Goal: Communication & Community: Answer question/provide support

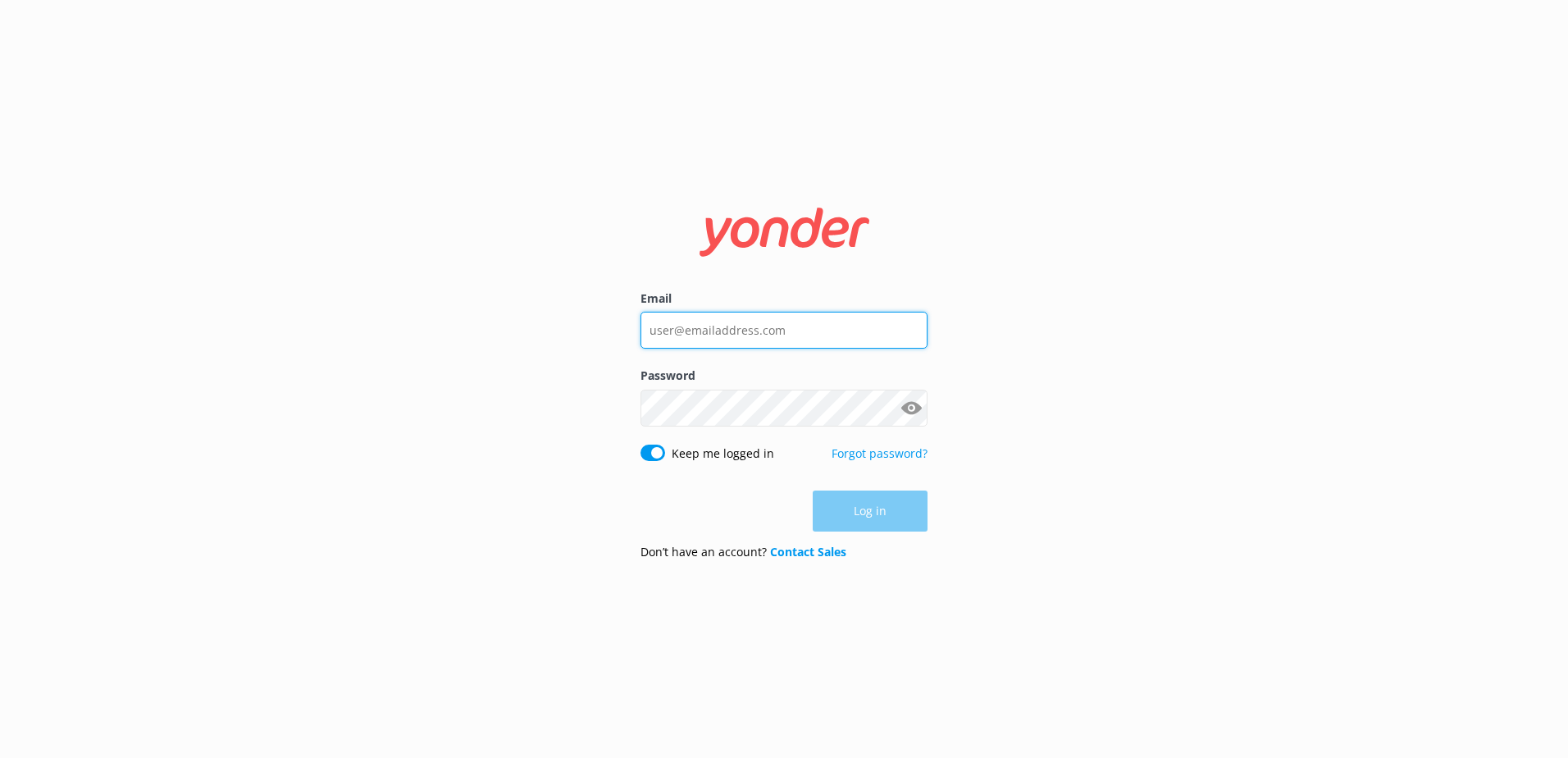
type input "[EMAIL_ADDRESS][DOMAIN_NAME]"
click at [885, 547] on div "Don’t have an account? Contact Sales" at bounding box center [783, 551] width 287 height 18
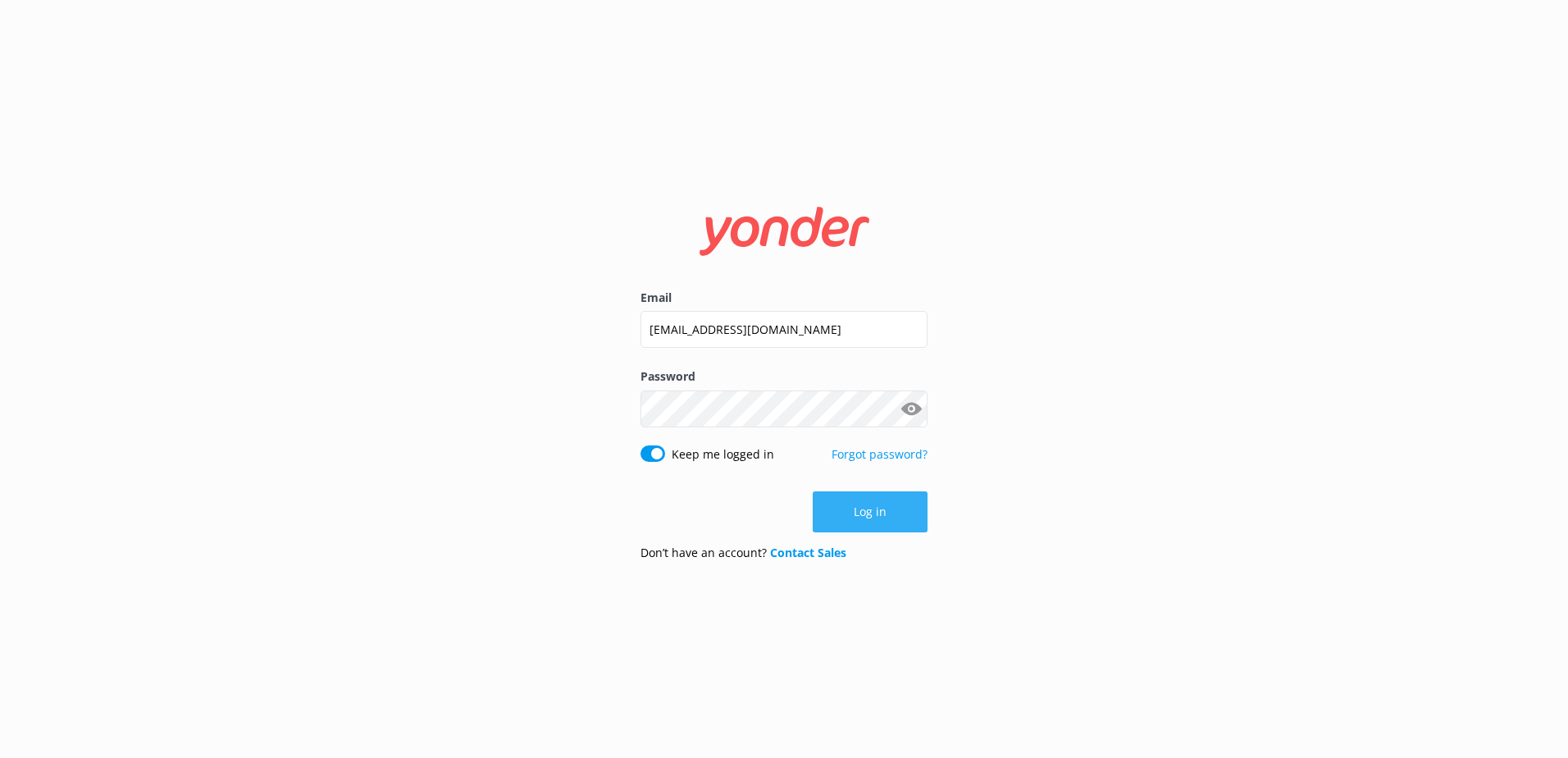
click at [885, 528] on button "Log in" at bounding box center [870, 512] width 115 height 41
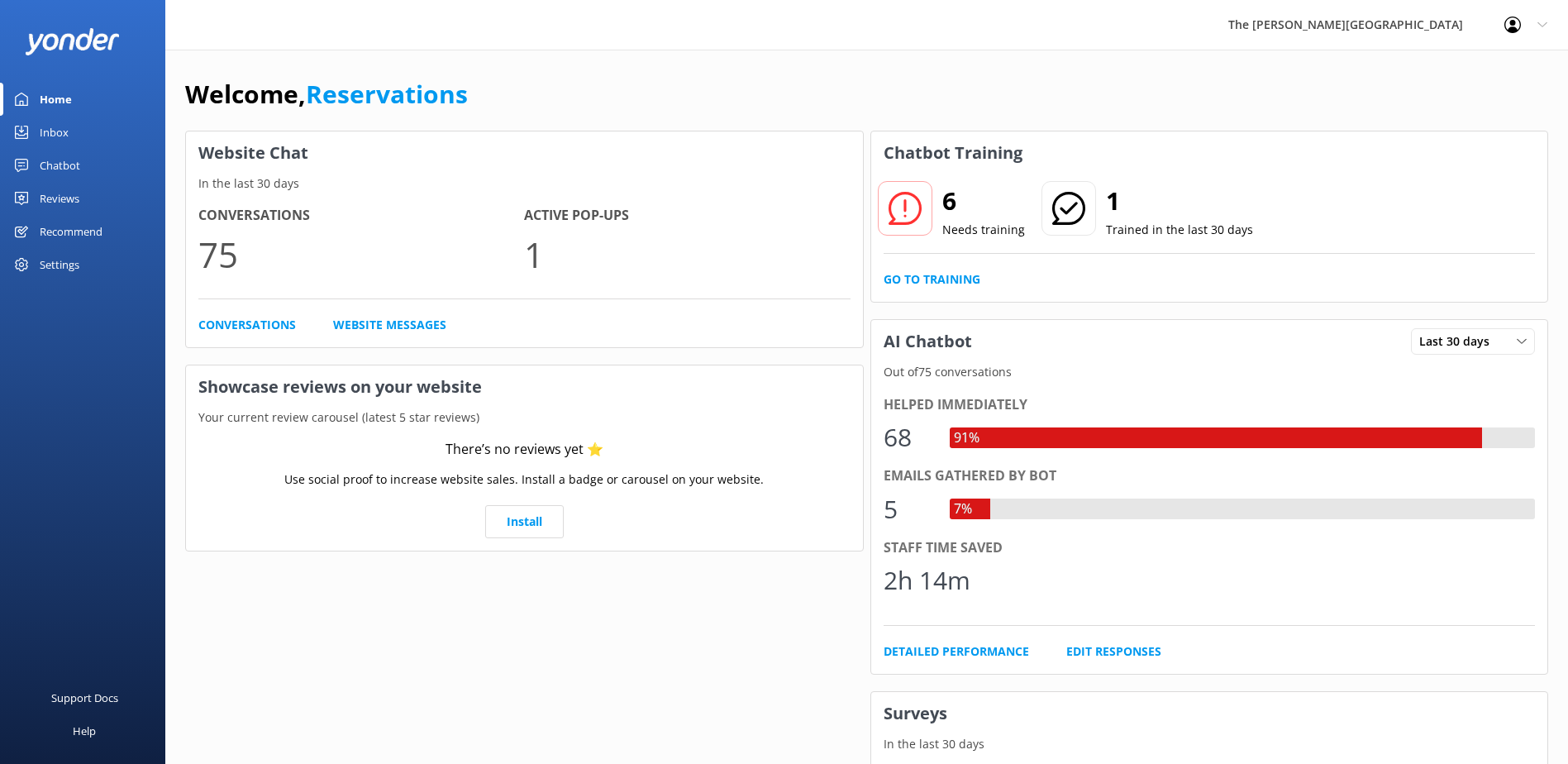
click at [67, 124] on div "Inbox" at bounding box center [53, 132] width 29 height 33
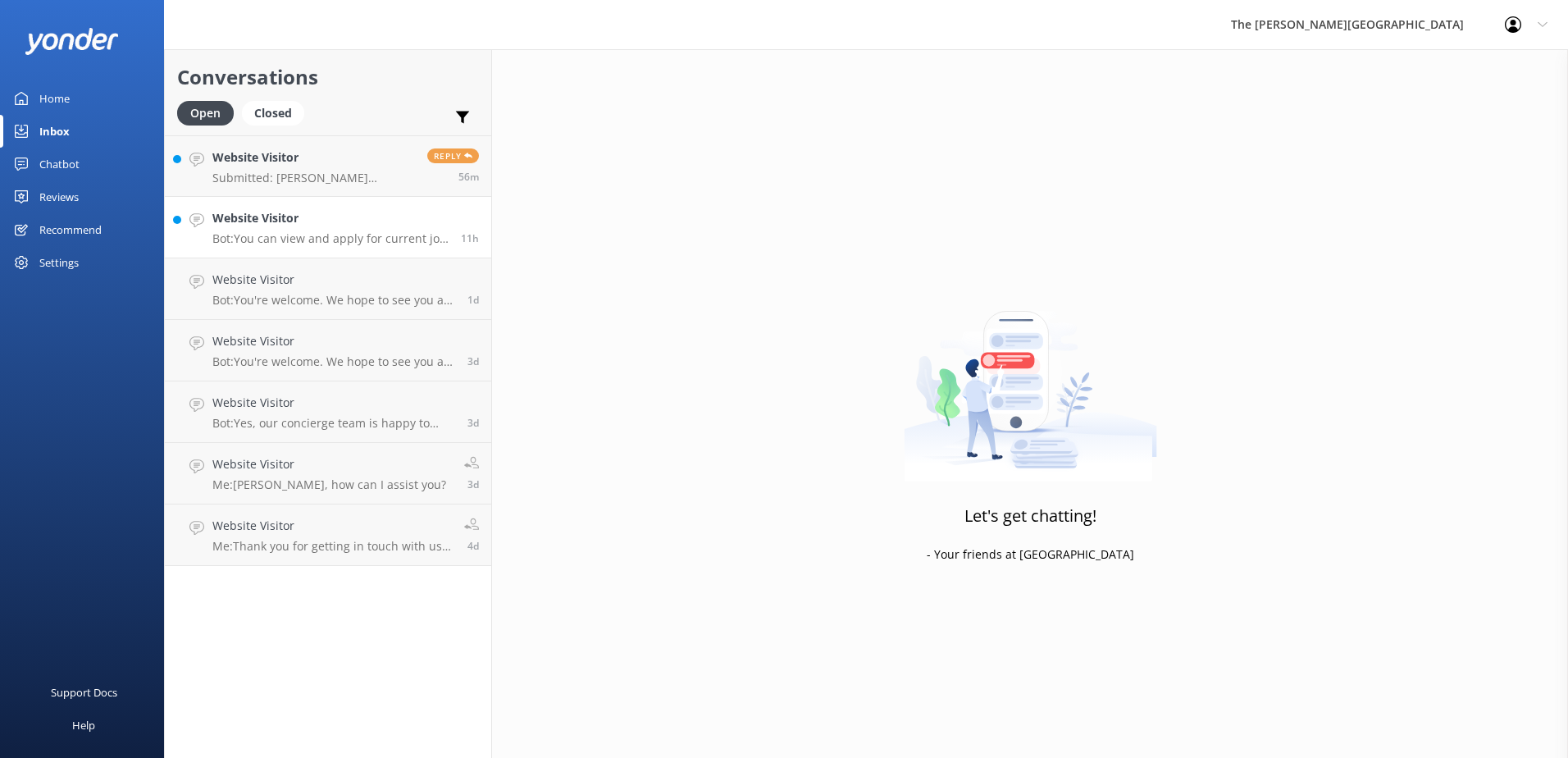
click at [321, 228] on div "Website Visitor Bot: You can view and apply for current job openings at [GEOGRA…" at bounding box center [331, 227] width 236 height 36
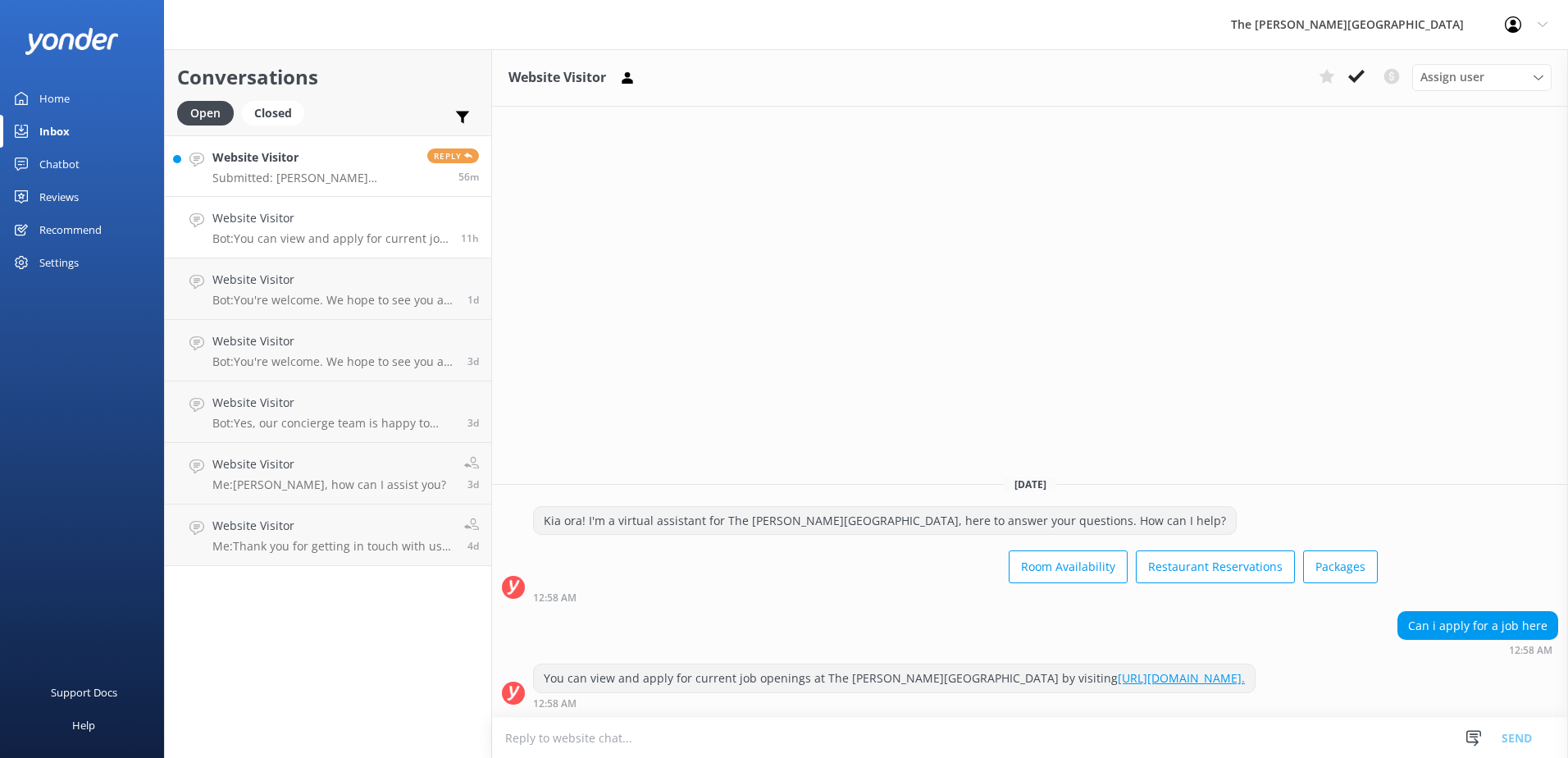
click at [252, 175] on p "Submitted: [PERSON_NAME] [EMAIL_ADDRESS][DOMAIN_NAME] Collection from scenic su…" at bounding box center [314, 178] width 203 height 15
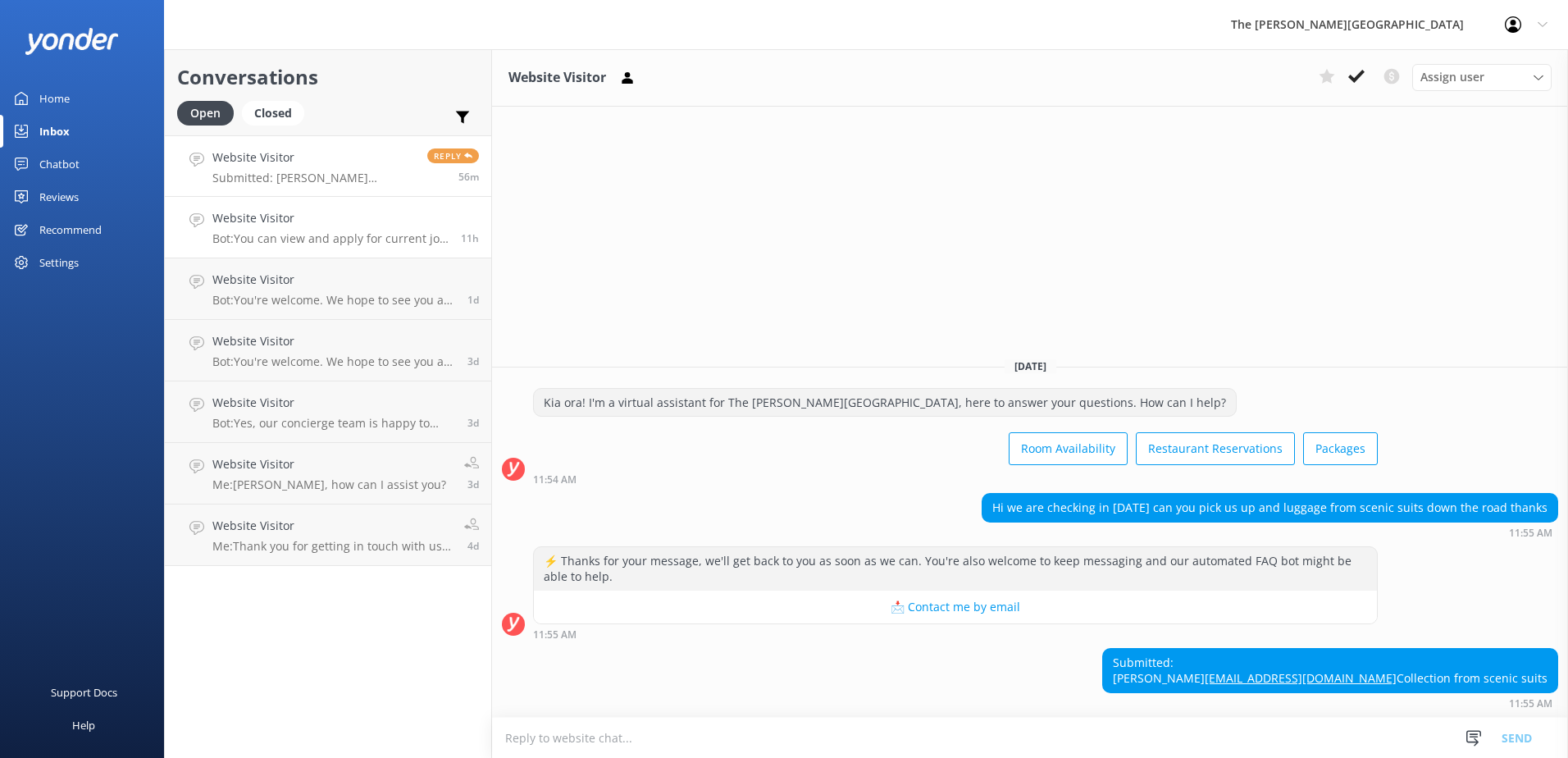
click at [357, 242] on p "Bot: You can view and apply for current job openings at The [PERSON_NAME][GEOGR…" at bounding box center [331, 239] width 236 height 15
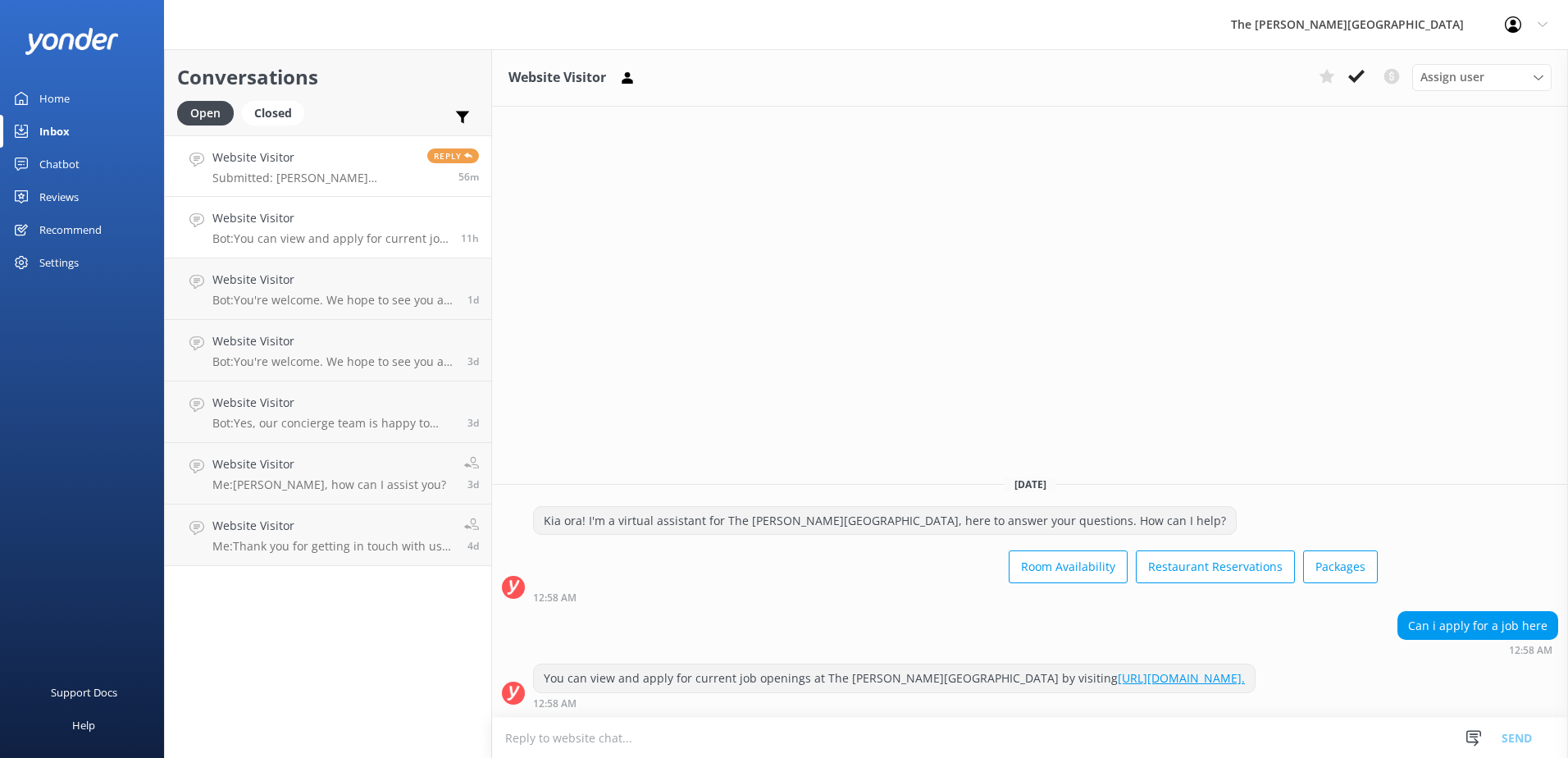
click at [329, 174] on p "Submitted: [PERSON_NAME] [EMAIL_ADDRESS][DOMAIN_NAME] Collection from scenic su…" at bounding box center [314, 178] width 203 height 15
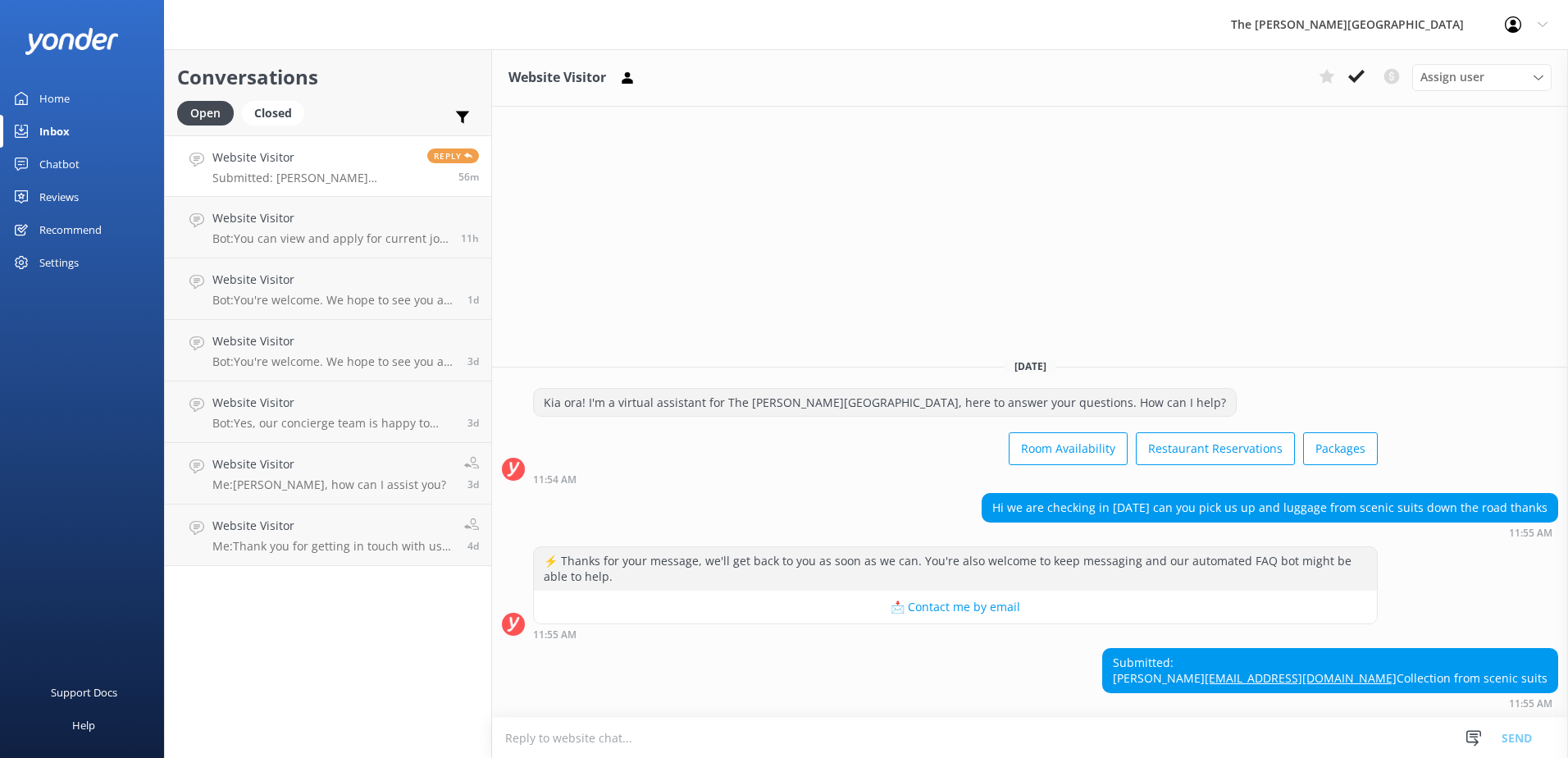
click at [1057, 719] on textarea at bounding box center [1030, 737] width 1076 height 40
click at [817, 756] on textarea at bounding box center [1030, 737] width 1076 height 40
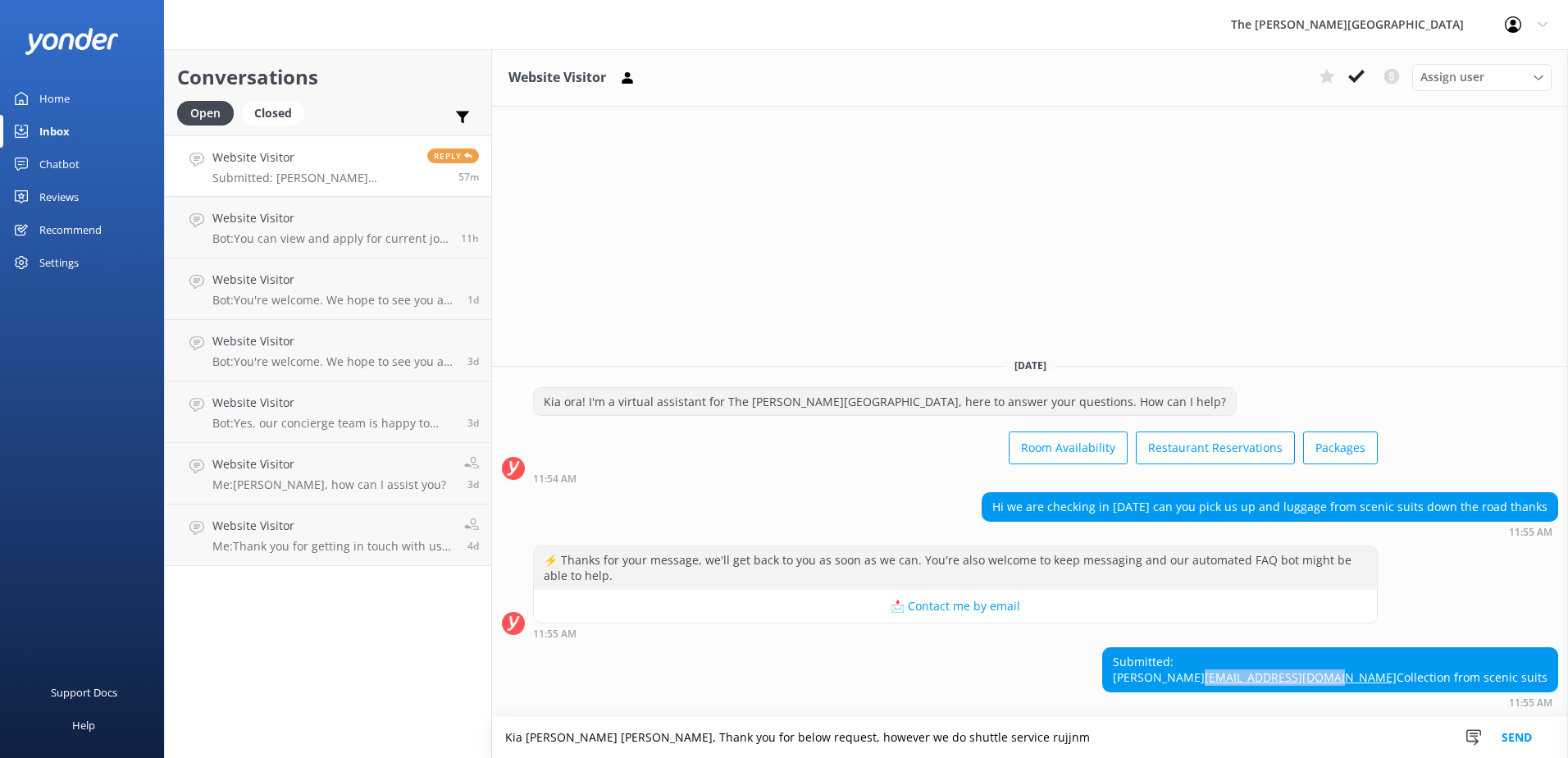
drag, startPoint x: 1548, startPoint y: 658, endPoint x: 1392, endPoint y: 665, distance: 156.2
click at [1392, 665] on div "Submitted: [PERSON_NAME] [EMAIL_ADDRESS][DOMAIN_NAME] Collection from scenic su…" at bounding box center [1329, 669] width 454 height 44
copy link "[EMAIL_ADDRESS][DOMAIN_NAME]"
click at [1204, 757] on html "The [PERSON_NAME] Hotel Profile Settings Logout Home Inbox Chatbot Content Prod…" at bounding box center [784, 379] width 1568 height 758
drag, startPoint x: 832, startPoint y: 738, endPoint x: 1039, endPoint y: 701, distance: 210.3
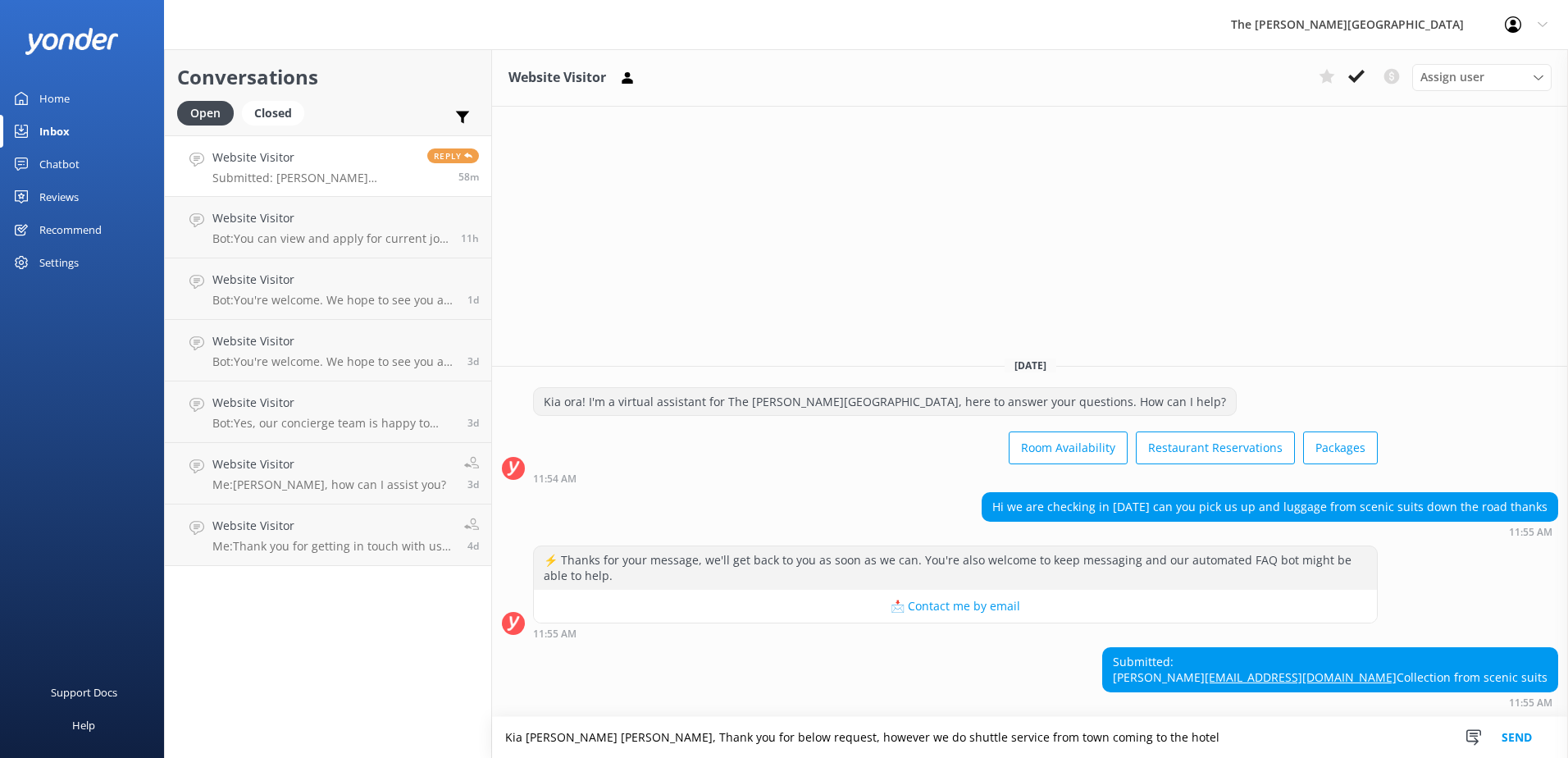
click at [832, 738] on textarea "Kia [PERSON_NAME] [PERSON_NAME], Thank you for below request, however we do shu…" at bounding box center [1030, 738] width 1076 height 41
click at [1223, 753] on textarea "Kia [PERSON_NAME] [PERSON_NAME], Thank you for below request, however we do hav…" at bounding box center [1030, 738] width 1076 height 41
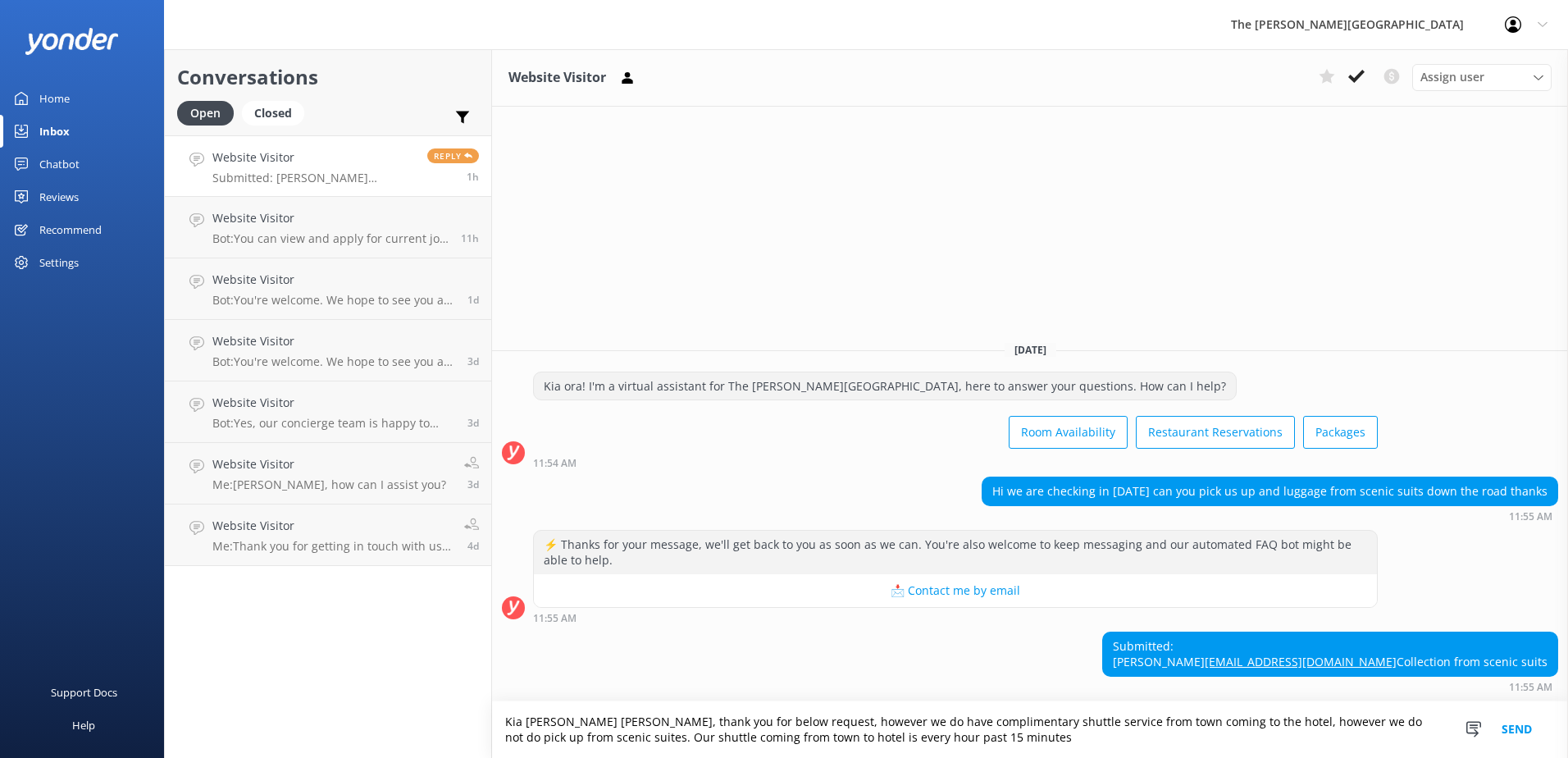
click at [634, 710] on textarea "Kia [PERSON_NAME] [PERSON_NAME], thank you for below request, however we do hav…" at bounding box center [1030, 729] width 1076 height 57
click at [943, 728] on textarea "Kia [PERSON_NAME] [PERSON_NAME], thank you for below request, however we do hav…" at bounding box center [1030, 729] width 1076 height 57
click at [953, 730] on textarea "Kia [PERSON_NAME] [PERSON_NAME], thank you for below request, however we do hav…" at bounding box center [1030, 729] width 1076 height 57
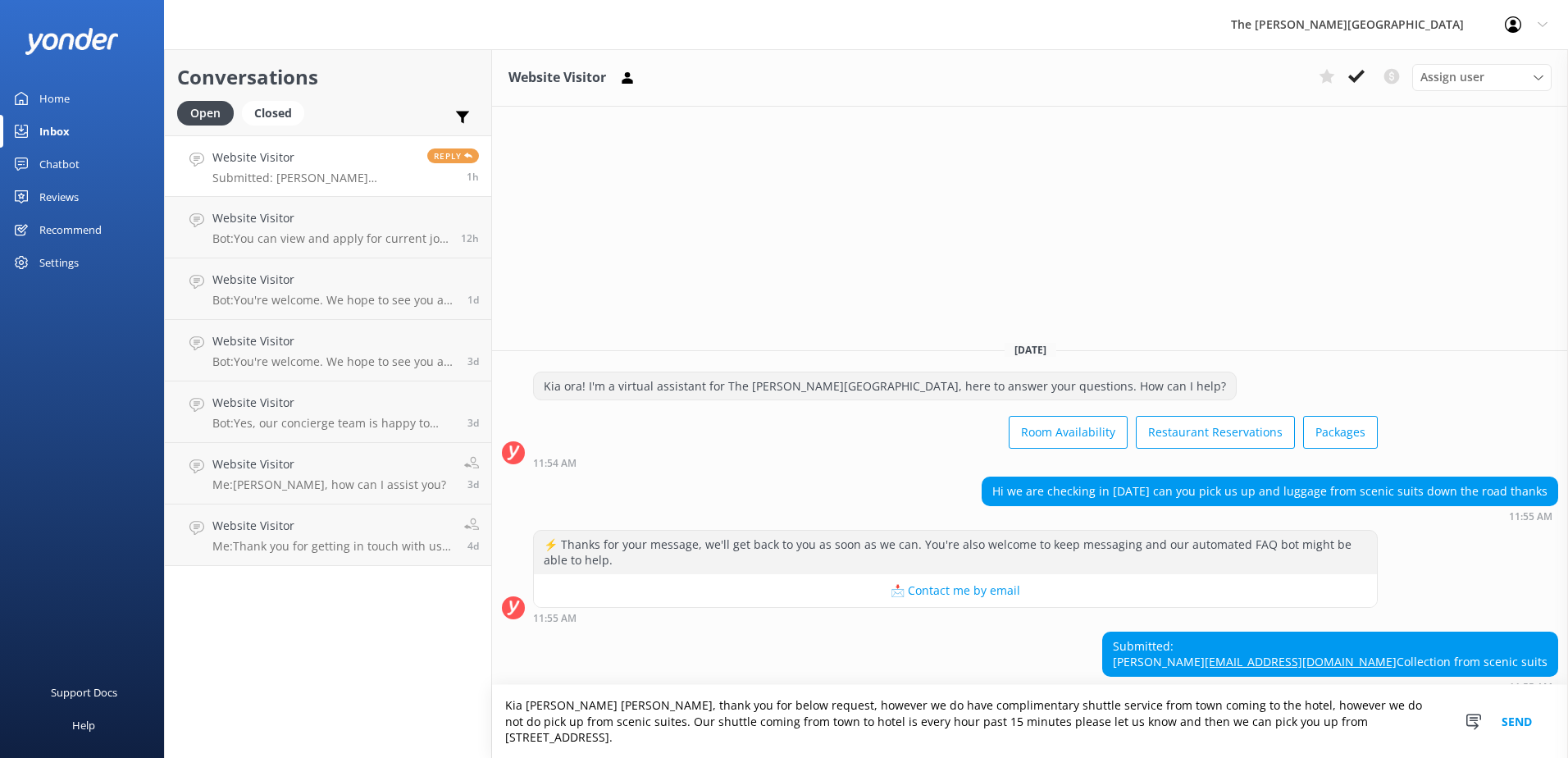
click at [1284, 743] on textarea "Kia [PERSON_NAME] [PERSON_NAME], thank you for below request, however we do hav…" at bounding box center [1030, 721] width 1076 height 73
click at [1305, 745] on textarea "Kia [PERSON_NAME] [PERSON_NAME], thank you for below request, however we do hav…" at bounding box center [1030, 721] width 1076 height 73
type textarea "Kia [PERSON_NAME] [PERSON_NAME], thank you for below request, however we do hav…"
click at [1523, 731] on button "Send" at bounding box center [1517, 721] width 61 height 73
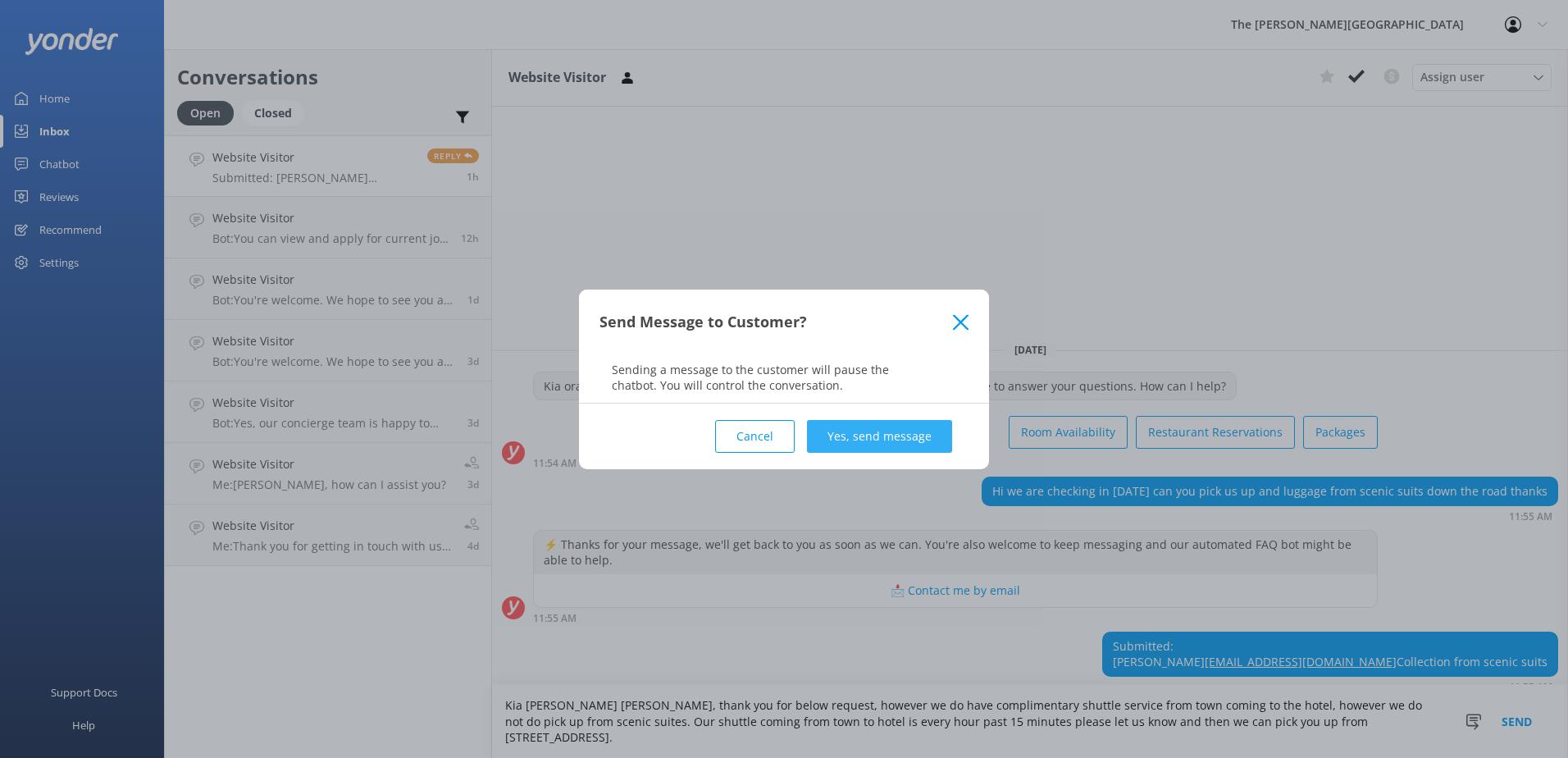
click at [936, 433] on button "Yes, send message" at bounding box center [880, 436] width 145 height 33
